Goal: Find specific page/section: Find specific page/section

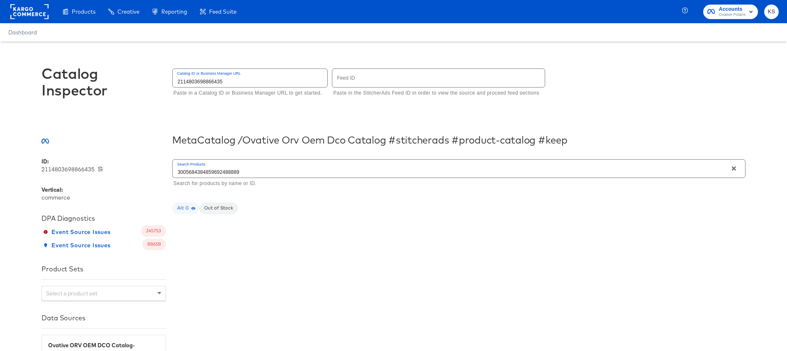
click at [307, 169] on input "3005684384859692488889" at bounding box center [450, 169] width 555 height 18
click at [285, 81] on input "2114803698866435" at bounding box center [250, 78] width 155 height 18
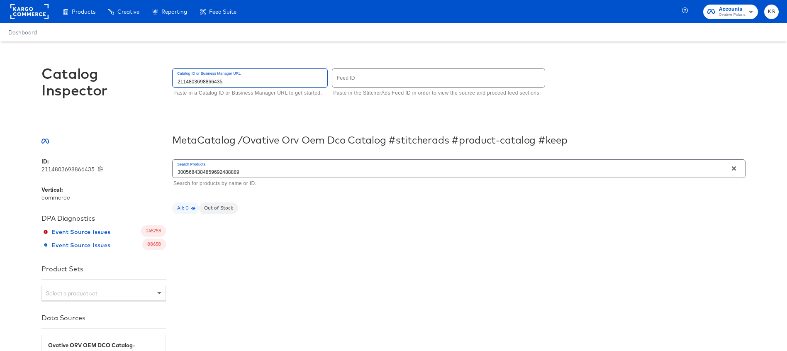
click at [248, 80] on input "2114803698866435" at bounding box center [250, 78] width 155 height 18
type input "1468534057272451"
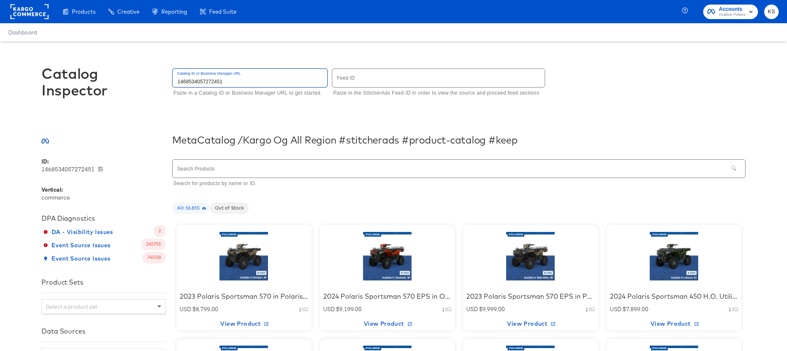
type input "1468534057272451"
click at [242, 169] on input "text" at bounding box center [450, 169] width 555 height 18
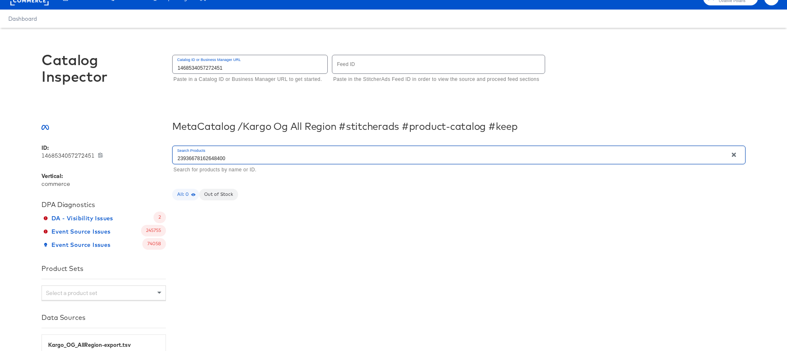
scroll to position [14, 0]
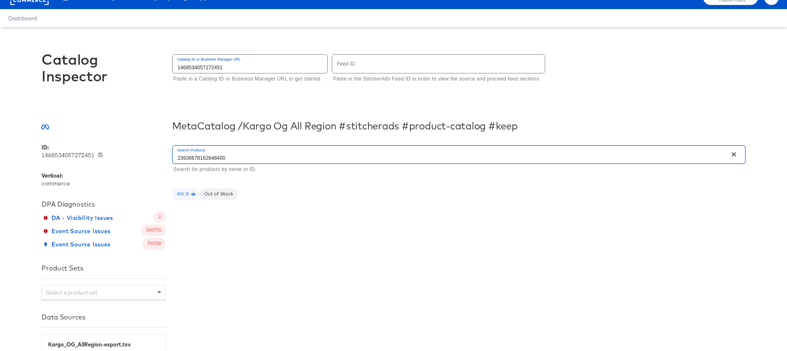
click at [229, 157] on input "23936678162648400" at bounding box center [450, 155] width 555 height 18
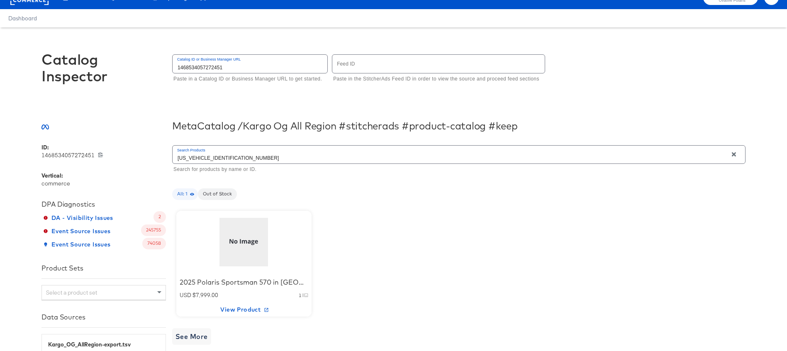
click at [243, 242] on div at bounding box center [244, 242] width 71 height 52
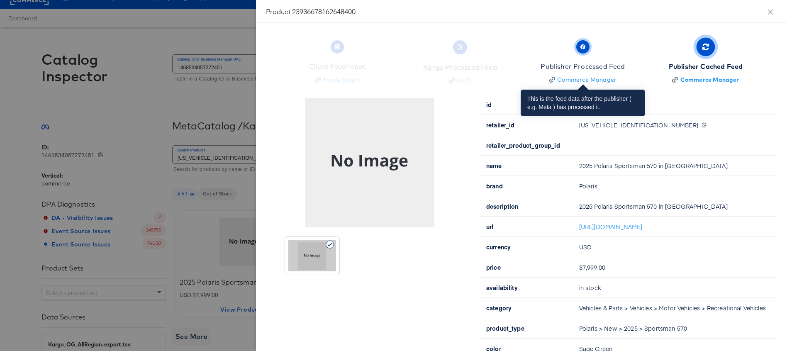
click at [580, 50] on span "button" at bounding box center [582, 46] width 13 height 13
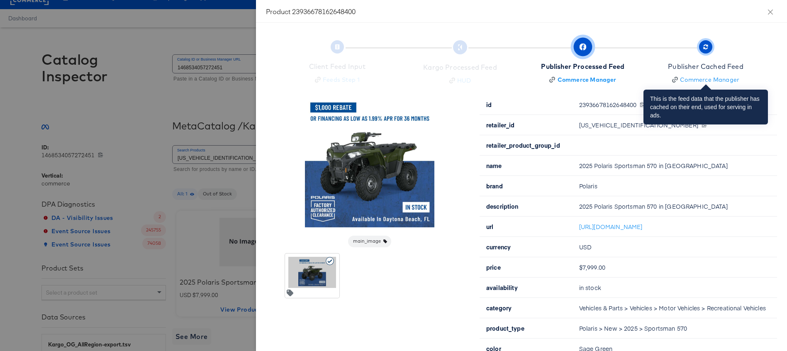
click at [702, 54] on span "Publisher Cached Feed Commerce Manager" at bounding box center [705, 63] width 75 height 41
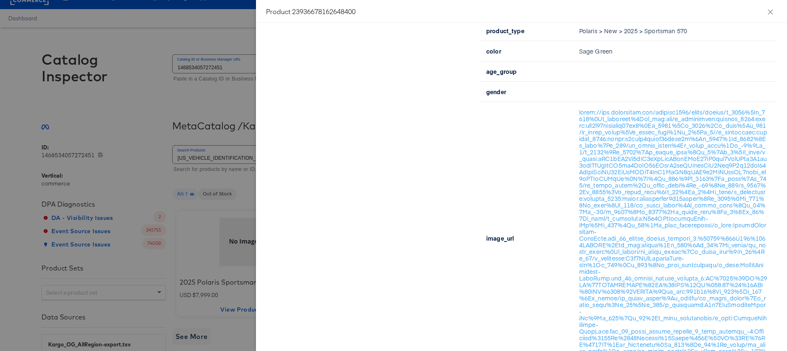
scroll to position [299, 0]
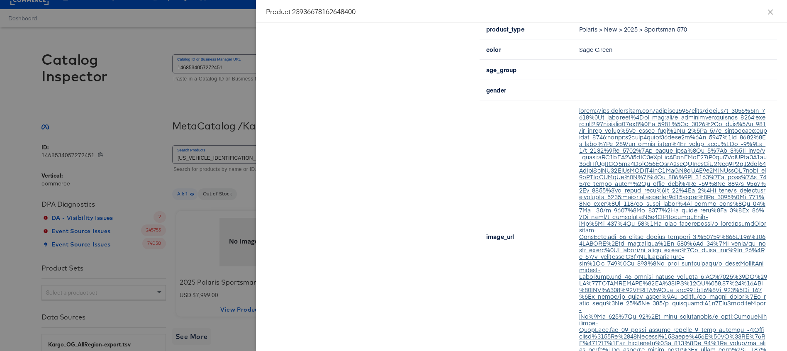
click at [614, 201] on link at bounding box center [673, 236] width 188 height 260
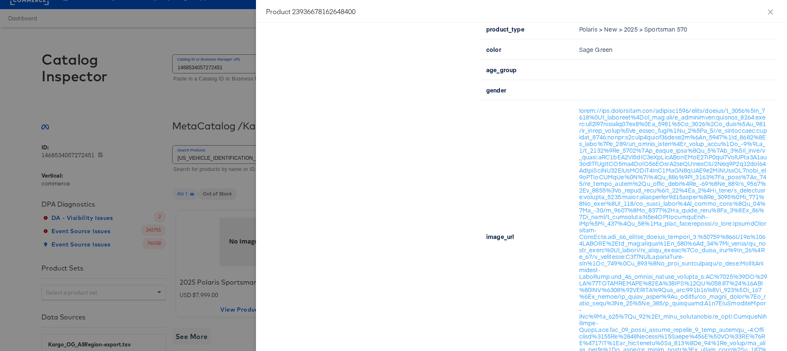
scroll to position [0, 0]
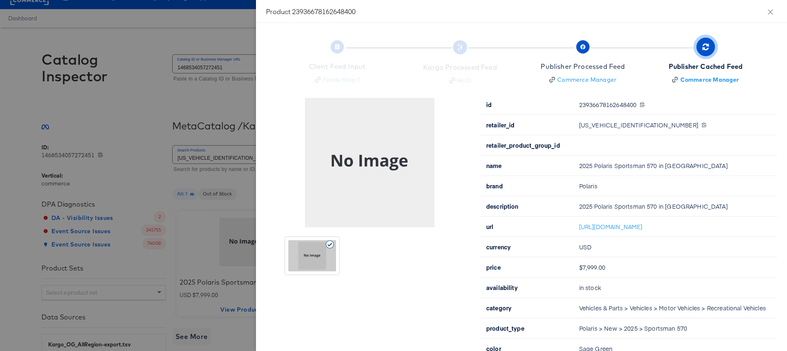
click at [625, 127] on div "3NESEA573SN207547 3NESEA573SN207547" at bounding box center [673, 125] width 188 height 7
click at [771, 13] on icon "close" at bounding box center [770, 12] width 7 height 7
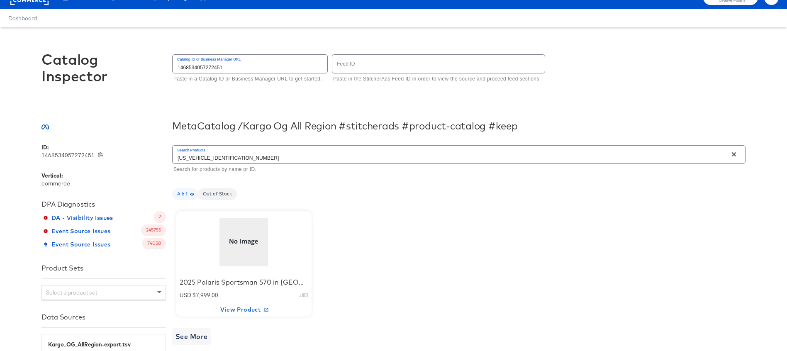
click at [207, 156] on input "3NESEA573SN207547" at bounding box center [450, 155] width 555 height 18
type input "3NESEA575SN207551"
click at [238, 253] on div at bounding box center [244, 242] width 71 height 52
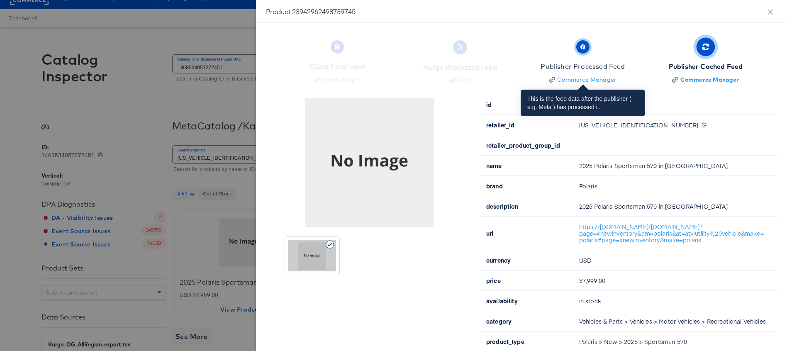
click at [583, 46] on icon "button" at bounding box center [582, 46] width 5 height 5
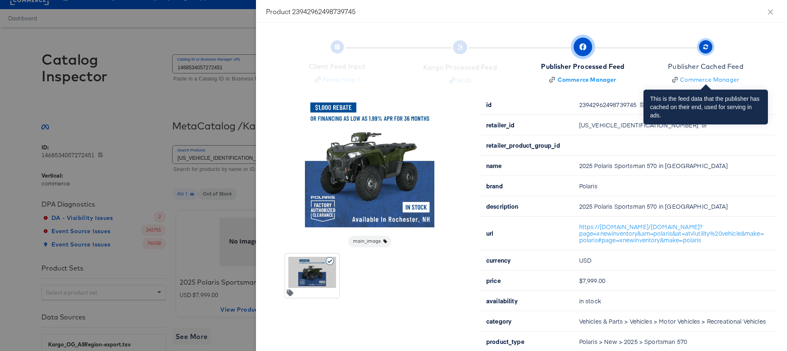
click at [707, 55] on span "Publisher Cached Feed Commerce Manager" at bounding box center [705, 63] width 75 height 41
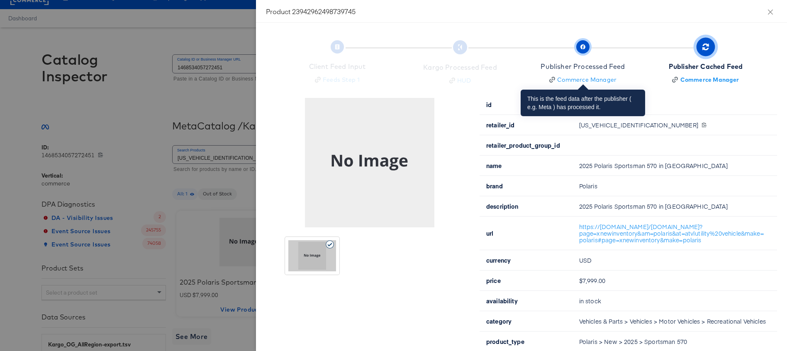
click at [582, 44] on span "button" at bounding box center [582, 46] width 13 height 13
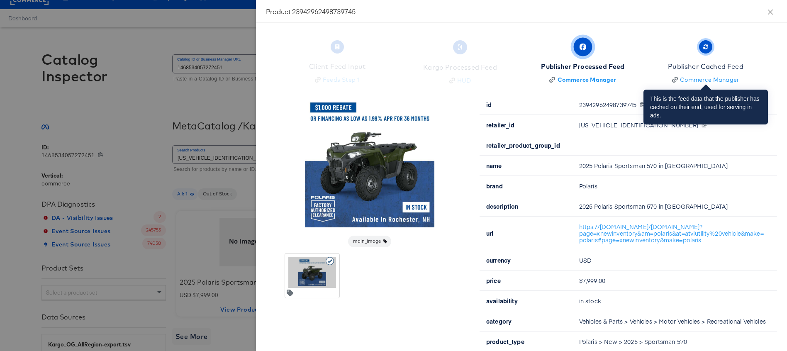
click at [704, 57] on span "Publisher Cached Feed Commerce Manager" at bounding box center [705, 63] width 75 height 41
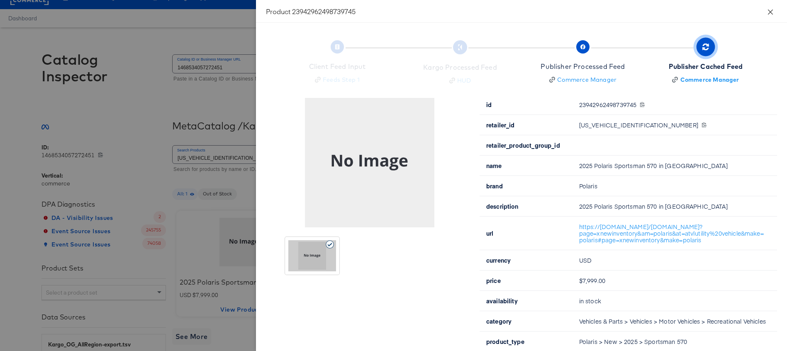
click at [769, 12] on icon "close" at bounding box center [770, 12] width 7 height 7
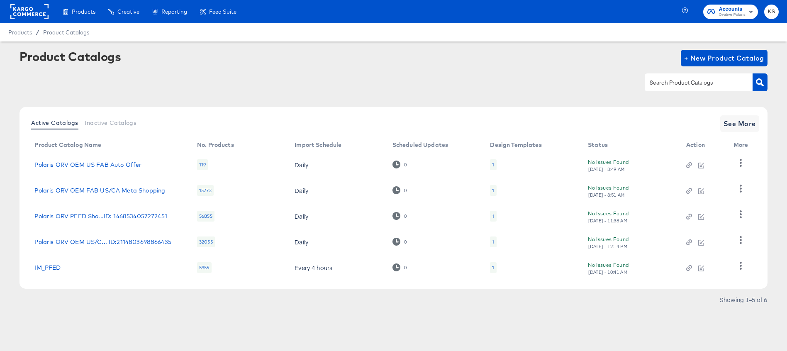
click at [722, 15] on span "Ovative Polaris" at bounding box center [732, 15] width 27 height 7
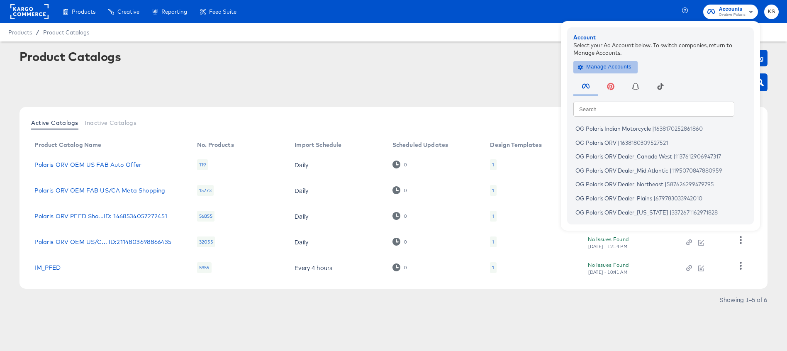
click at [585, 70] on span "Manage Accounts" at bounding box center [605, 67] width 52 height 10
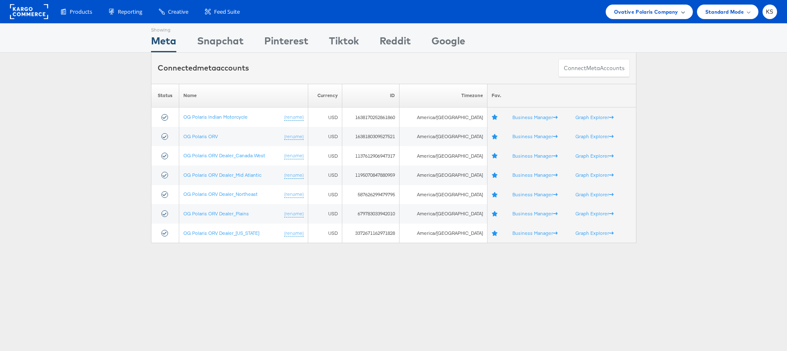
click at [660, 12] on span "Ovative Polaris Company" at bounding box center [646, 11] width 64 height 9
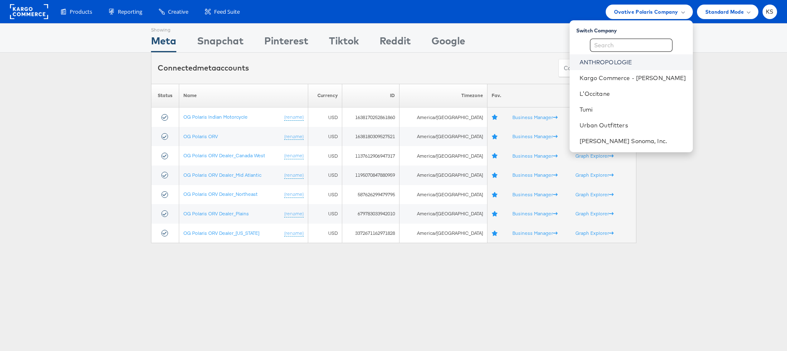
click at [628, 61] on link "ANTHROPOLOGIE" at bounding box center [632, 62] width 107 height 8
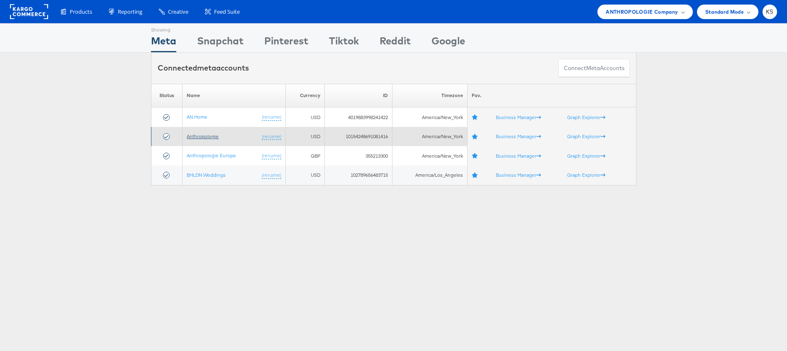
click at [207, 137] on link "Anthropologie" at bounding box center [203, 136] width 32 height 6
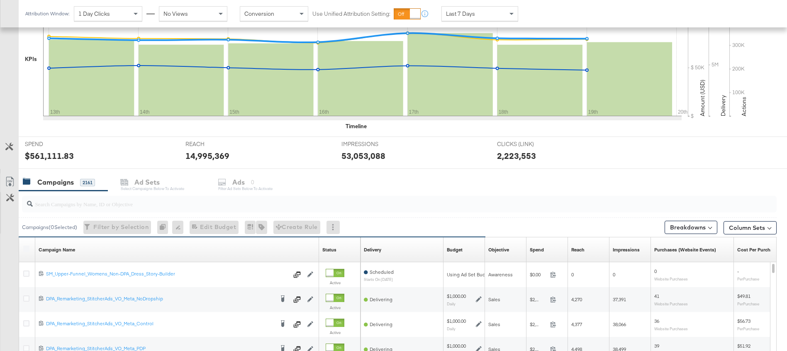
scroll to position [241, 0]
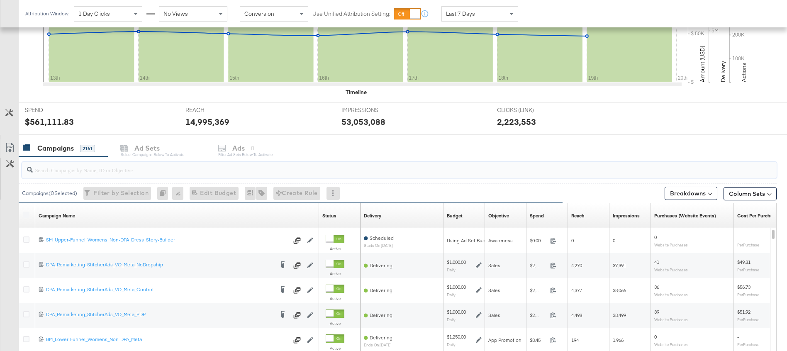
click at [78, 171] on input "search" at bounding box center [370, 166] width 674 height 16
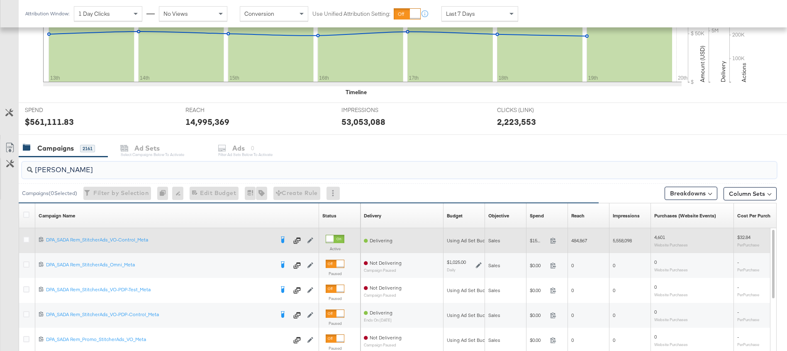
type input "[PERSON_NAME]"
click at [22, 239] on div at bounding box center [27, 240] width 15 height 15
click at [28, 240] on icon at bounding box center [26, 239] width 6 height 6
click at [0, 0] on input "checkbox" at bounding box center [0, 0] width 0 height 0
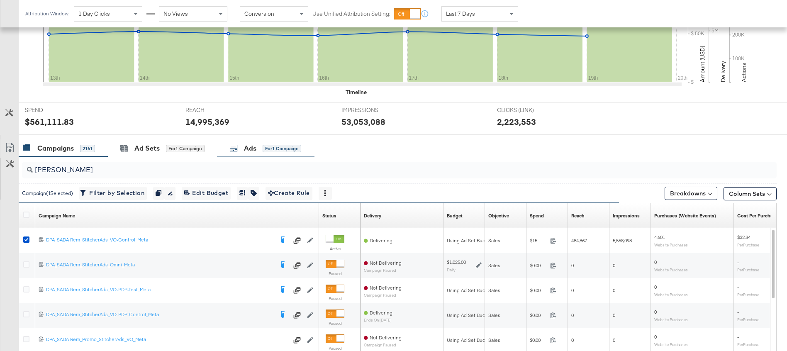
click at [249, 153] on div "Ads for 1 Campaign" at bounding box center [265, 148] width 97 height 18
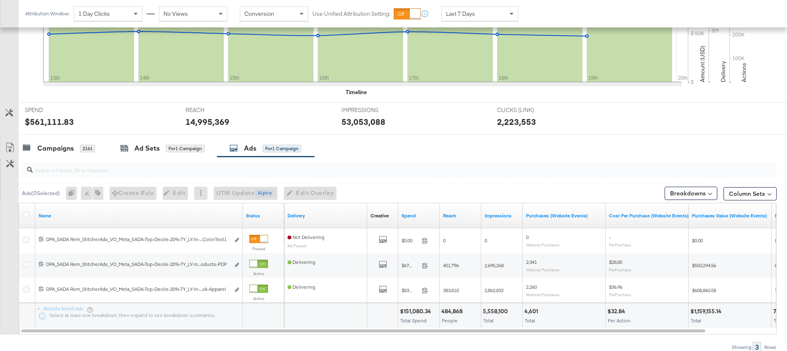
click at [256, 172] on input "search" at bounding box center [370, 166] width 674 height 16
paste input "DPA_SADA Rem_StitcherAds_VO_Meta_SADA-Top-Decile-20%-TY_LY-In-Stock-Apparel_Col…"
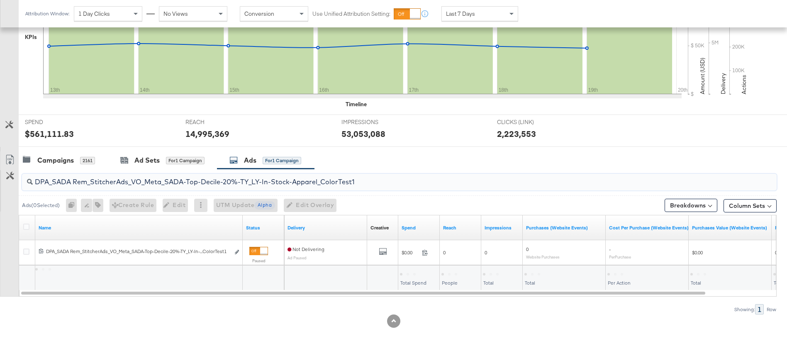
scroll to position [229, 0]
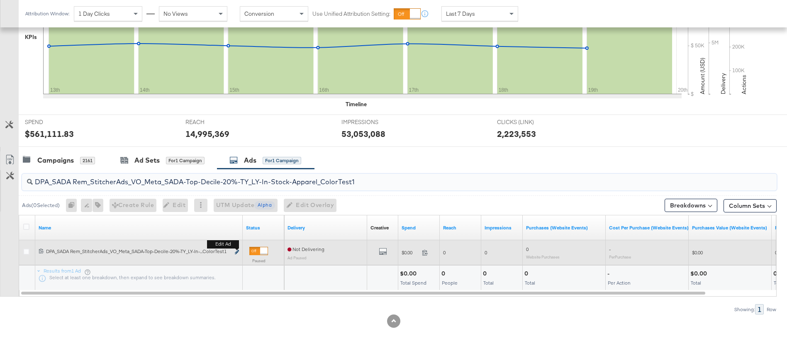
type input "DPA_SADA Rem_StitcherAds_VO_Meta_SADA-Top-Decile-20%-TY_LY-In-Stock-Apparel_Col…"
click at [235, 252] on icon "link" at bounding box center [237, 252] width 4 height 5
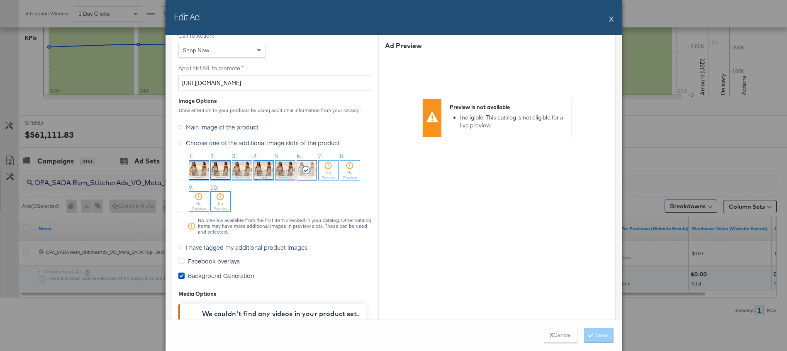
scroll to position [685, 0]
